Goal: Task Accomplishment & Management: Manage account settings

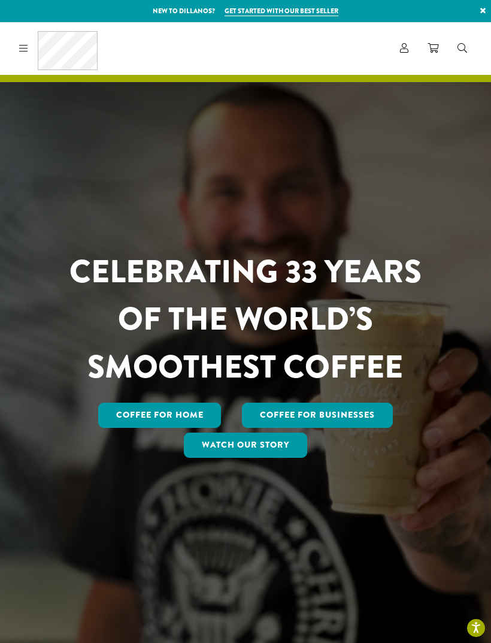
click at [28, 45] on icon at bounding box center [23, 48] width 9 height 10
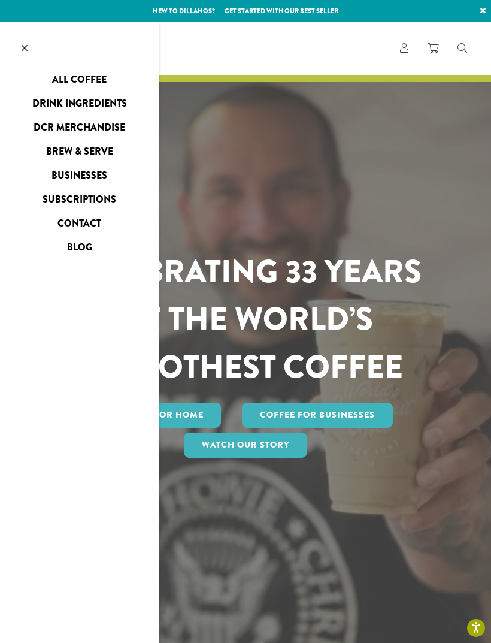
click at [19, 49] on link at bounding box center [24, 48] width 49 height 53
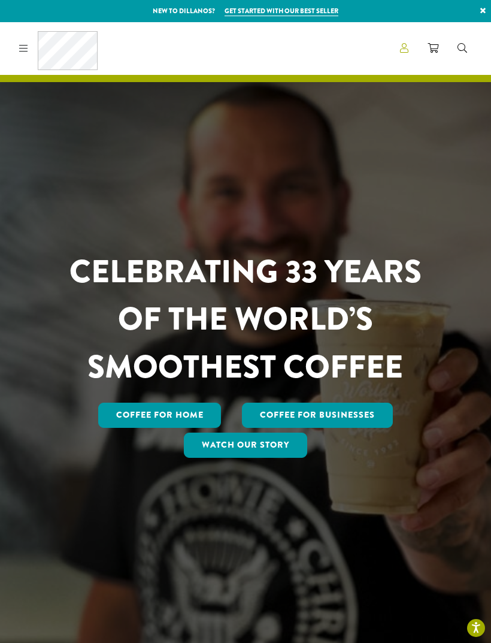
click at [399, 47] on link "Account" at bounding box center [405, 48] width 28 height 20
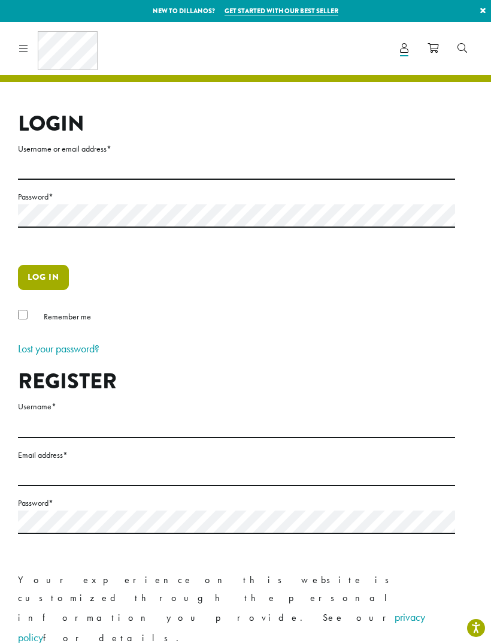
click at [49, 273] on button "Log in" at bounding box center [43, 277] width 51 height 25
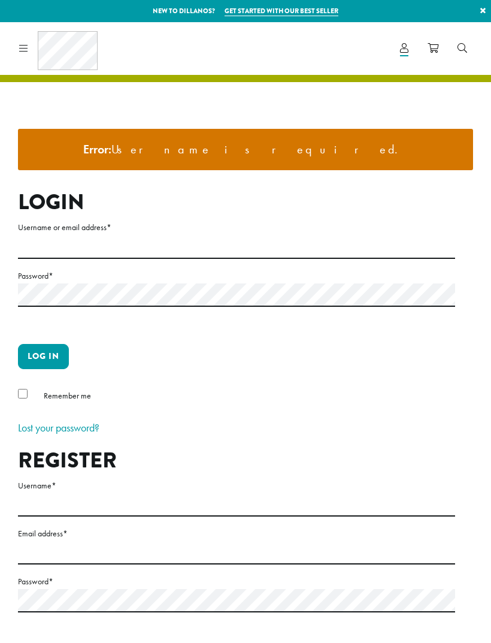
click at [396, 160] on ul "Error: Username is required." at bounding box center [245, 150] width 455 height 42
click at [290, 243] on input "Username or email address *" at bounding box center [236, 247] width 437 height 23
